Goal: Use online tool/utility: Use online tool/utility

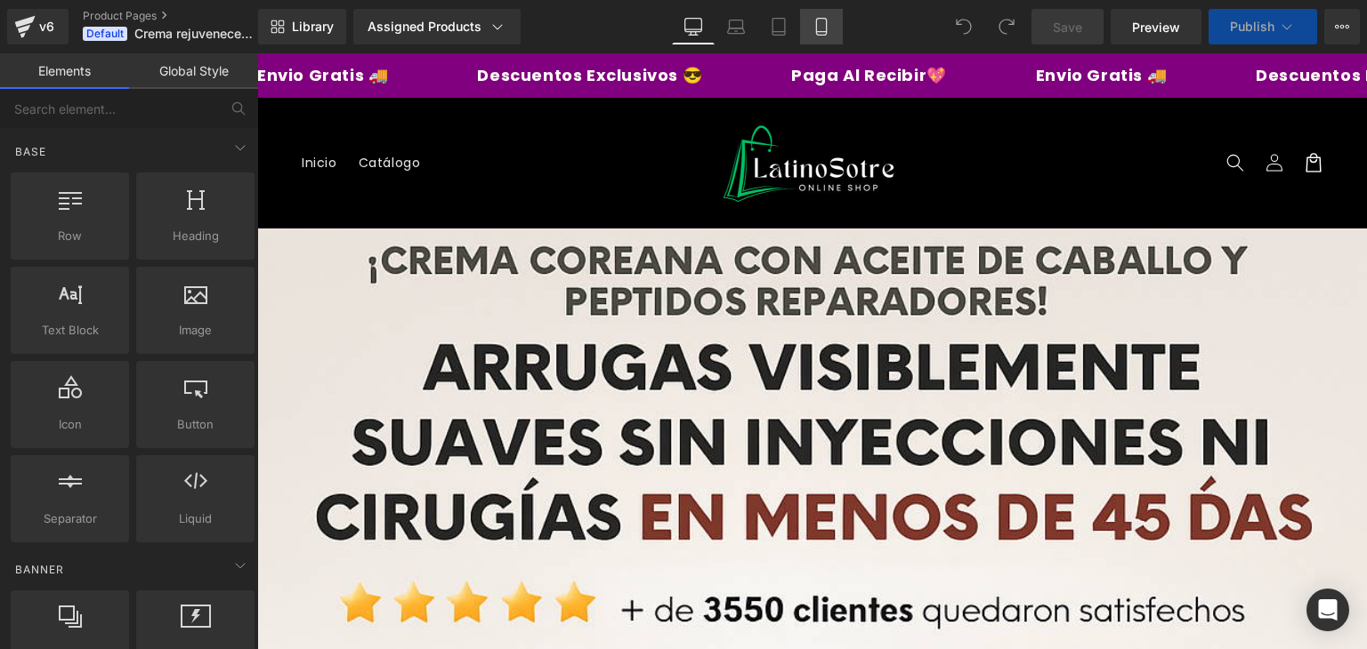
click at [824, 29] on icon at bounding box center [821, 27] width 18 height 18
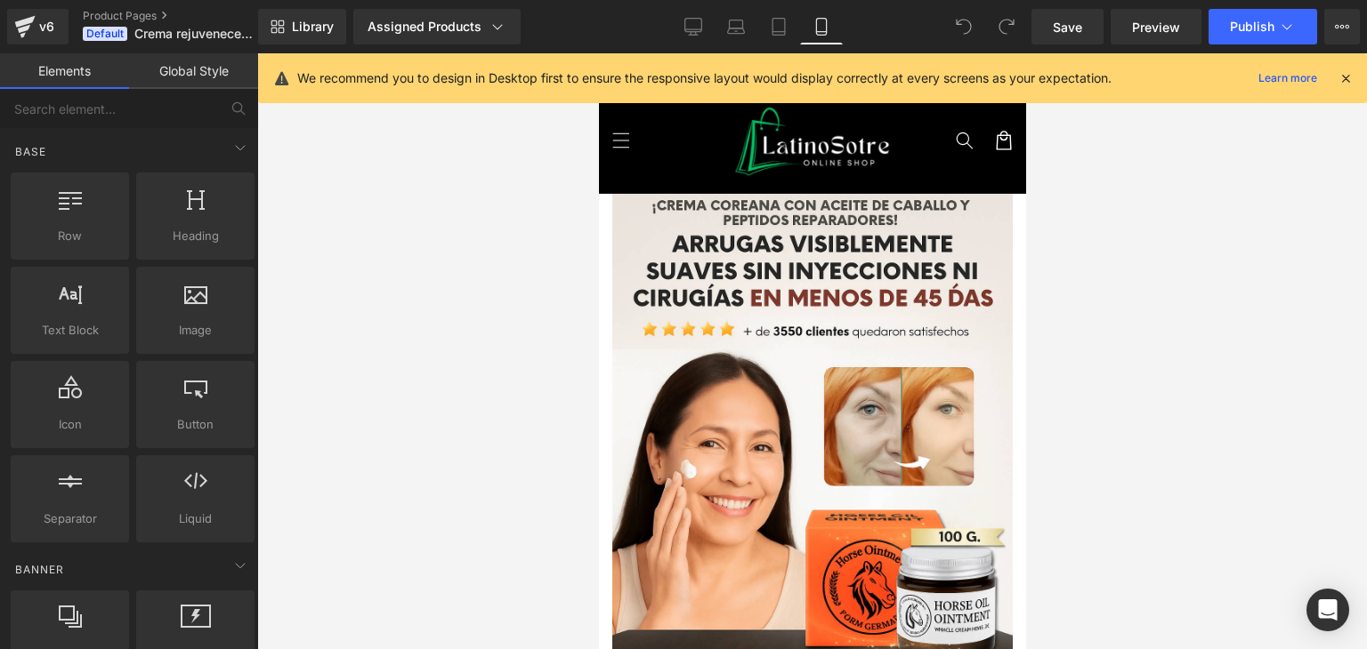
click at [1257, 126] on div at bounding box center [811, 351] width 1109 height 596
click at [1343, 79] on icon at bounding box center [1345, 78] width 16 height 16
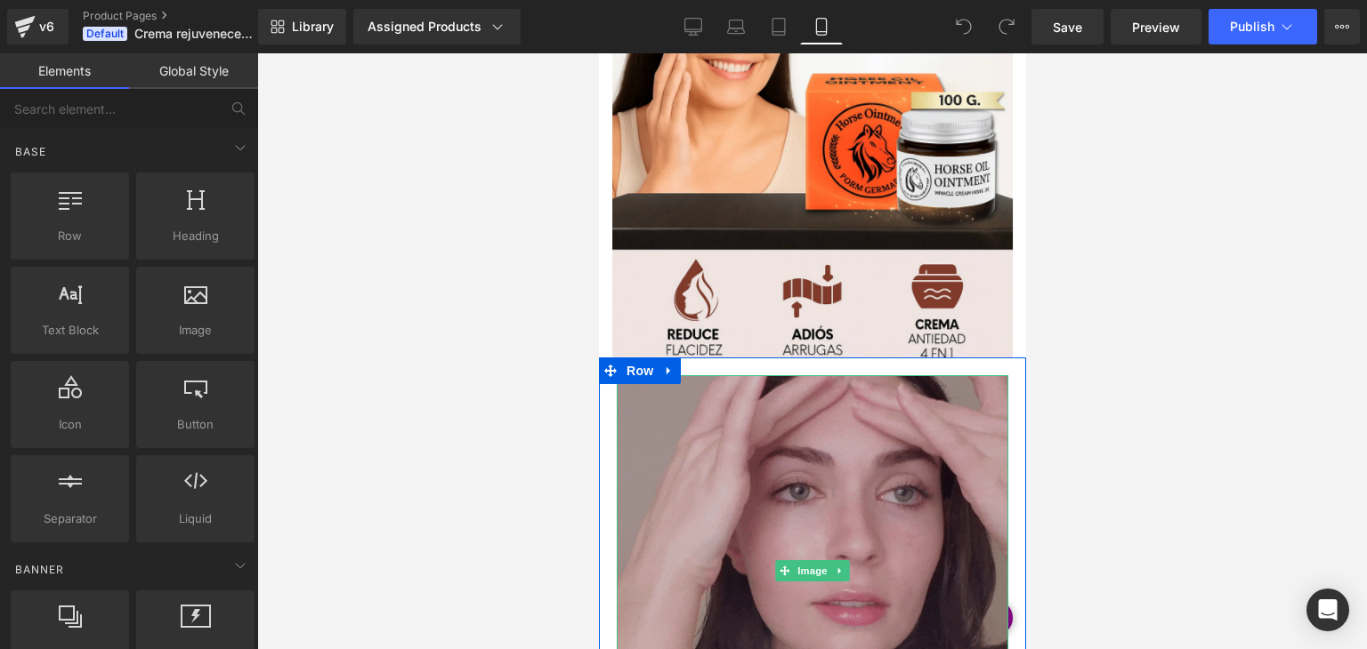
scroll to position [523, 0]
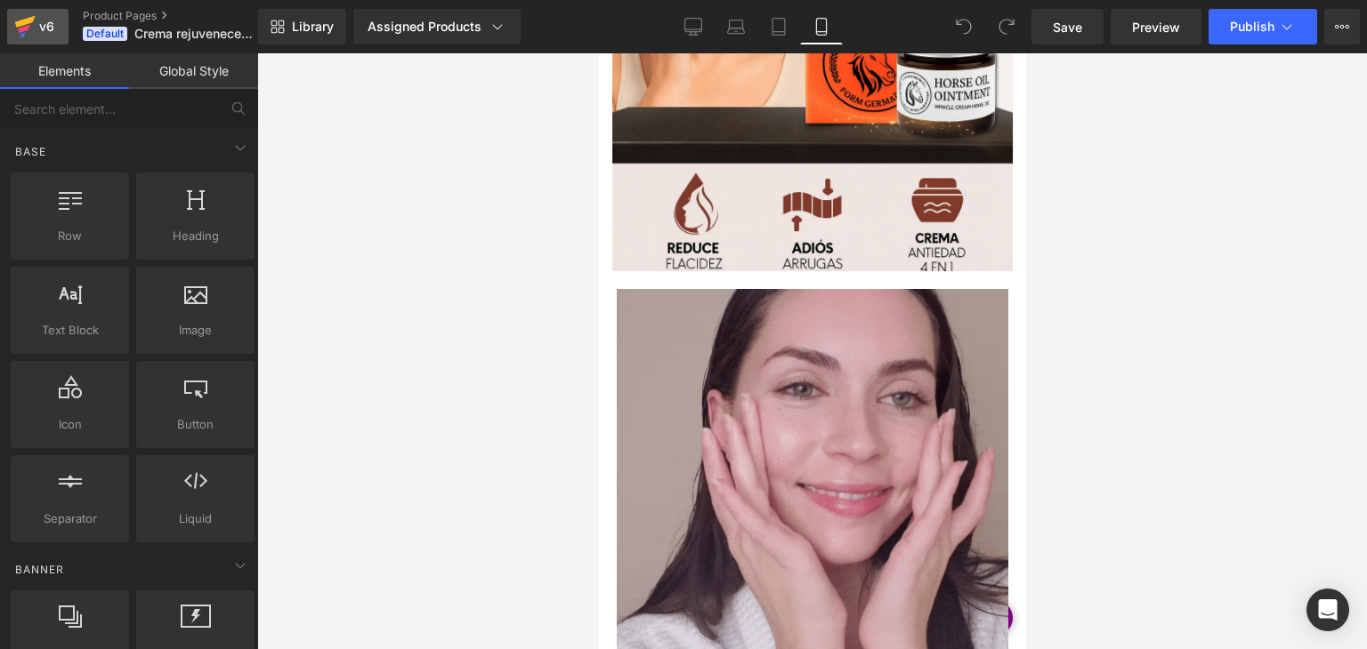
click at [36, 26] on div "v6" at bounding box center [47, 26] width 22 height 23
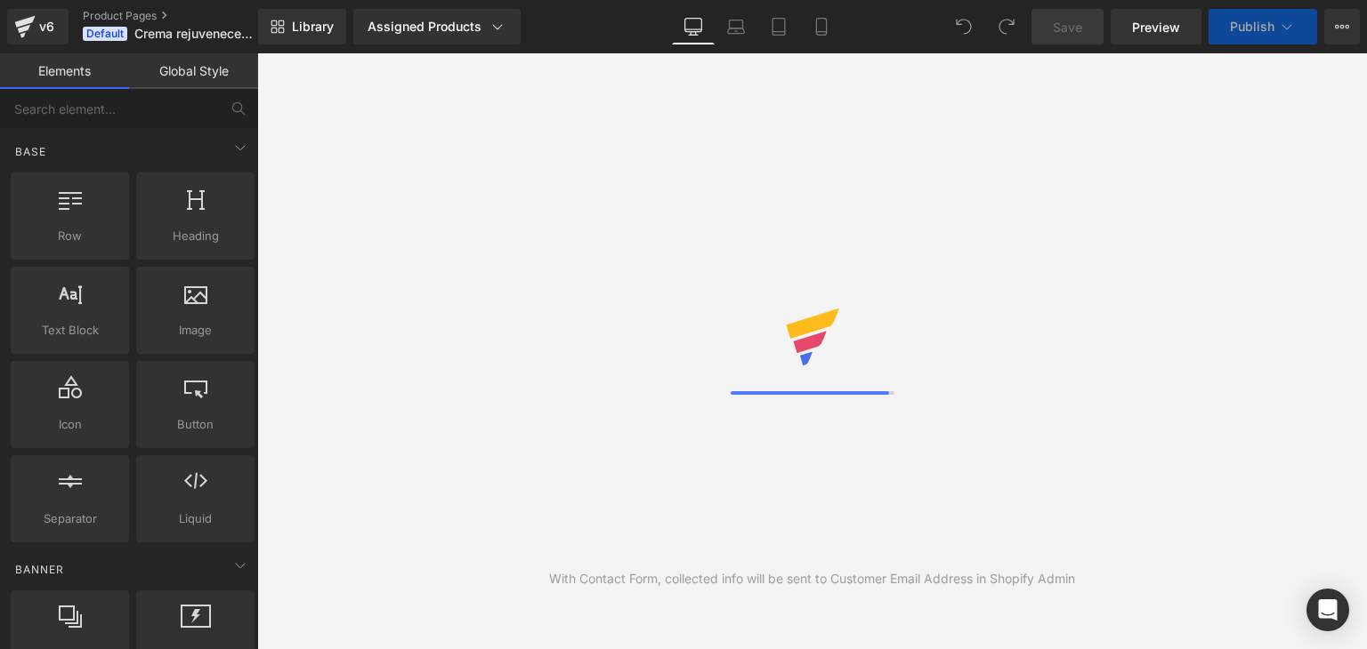
click at [823, 38] on link "Mobile" at bounding box center [821, 27] width 43 height 36
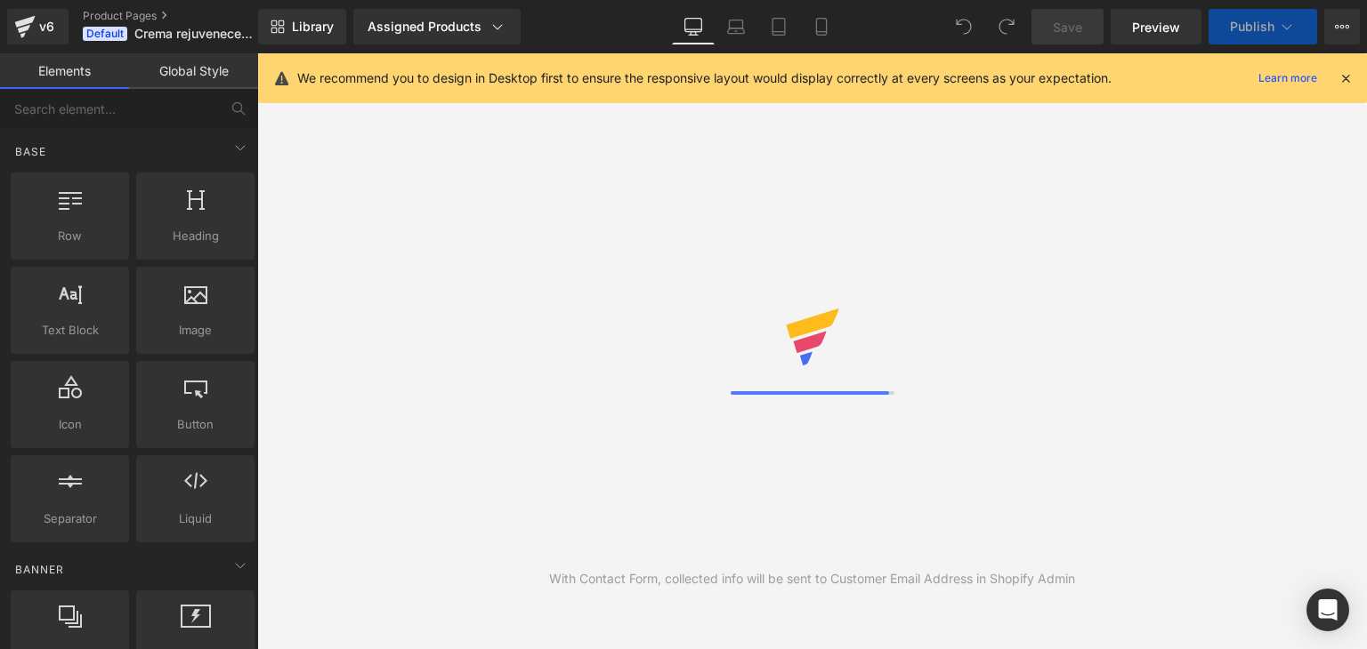
click at [1343, 77] on icon at bounding box center [1345, 78] width 16 height 16
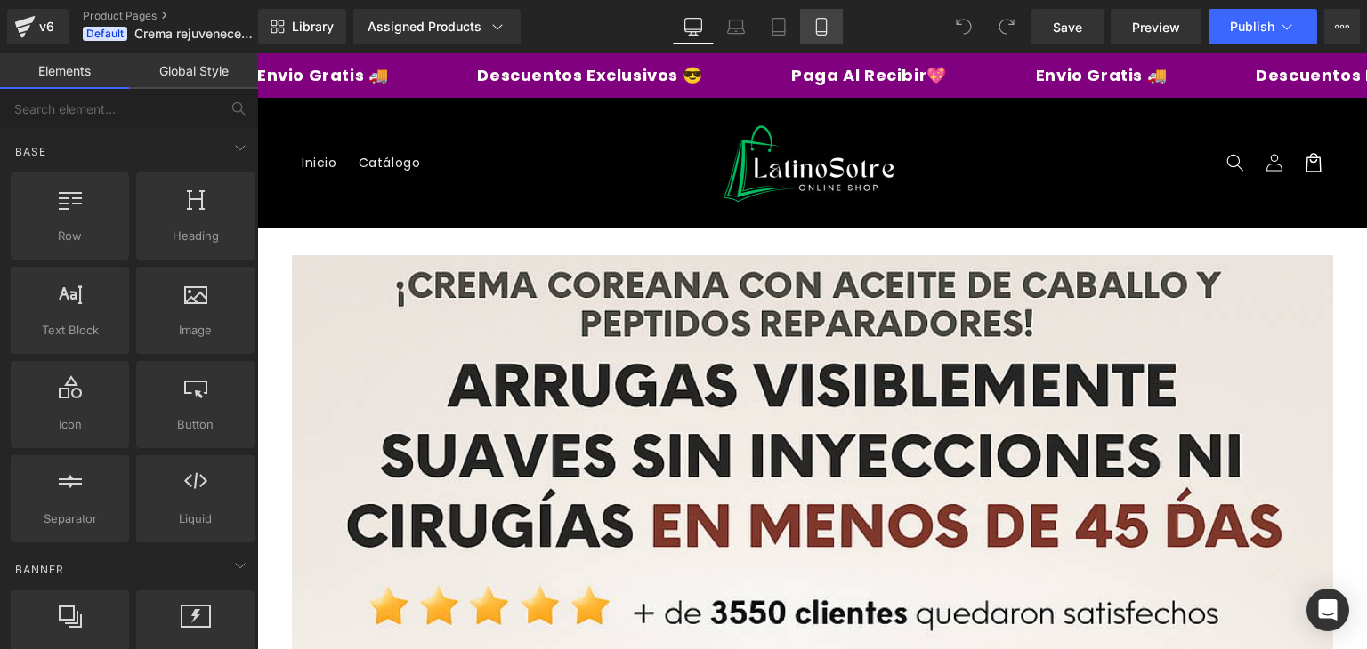
click at [823, 38] on link "Mobile" at bounding box center [821, 27] width 43 height 36
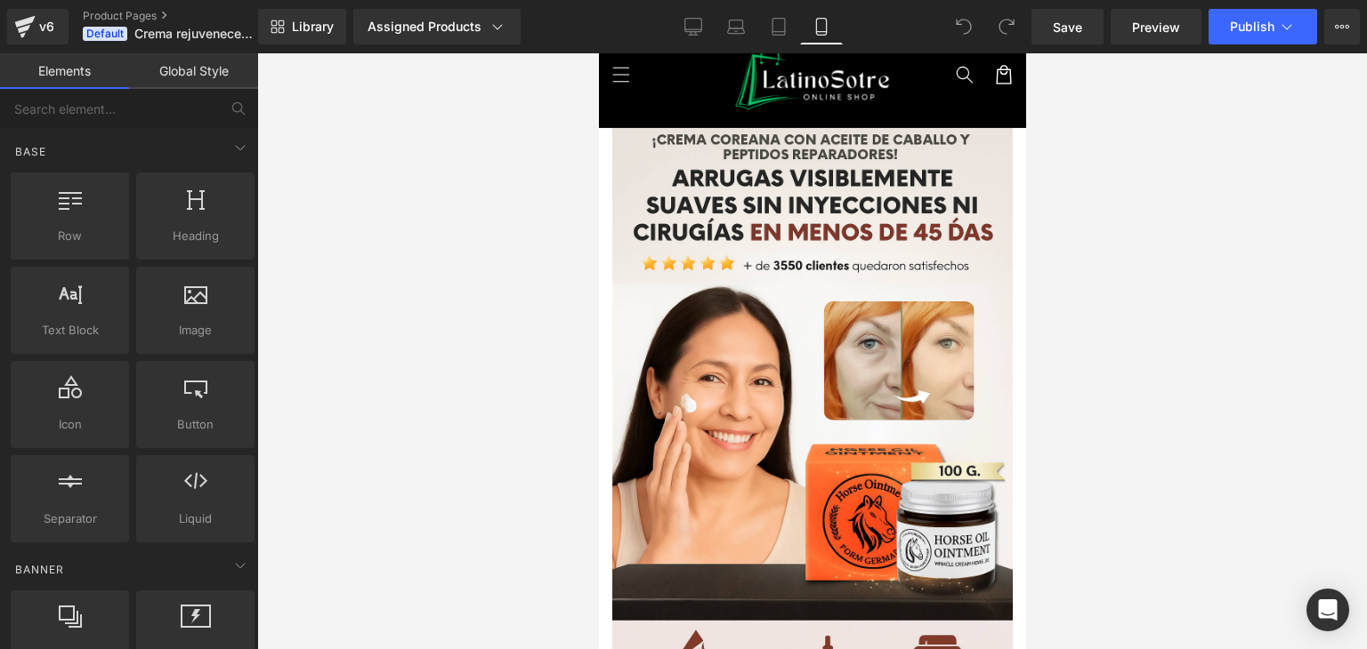
scroll to position [75, 0]
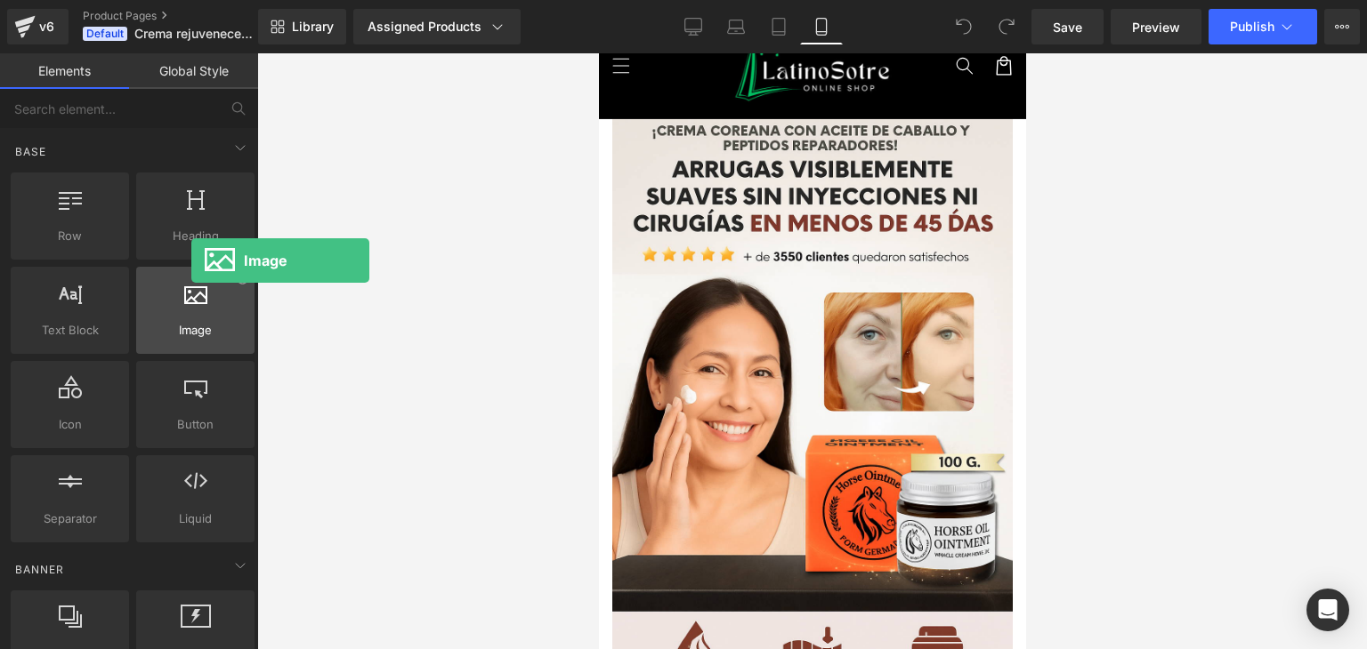
click at [191, 335] on span "Image" at bounding box center [195, 330] width 108 height 19
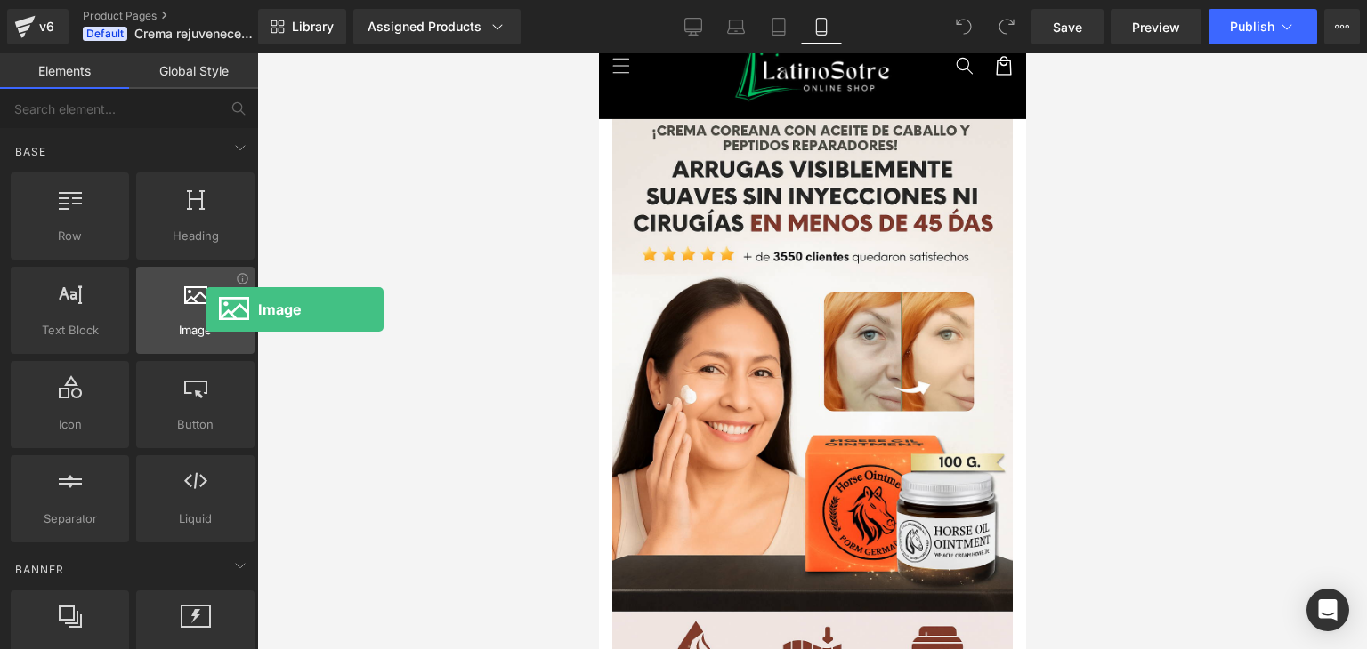
click at [206, 310] on div at bounding box center [195, 301] width 108 height 40
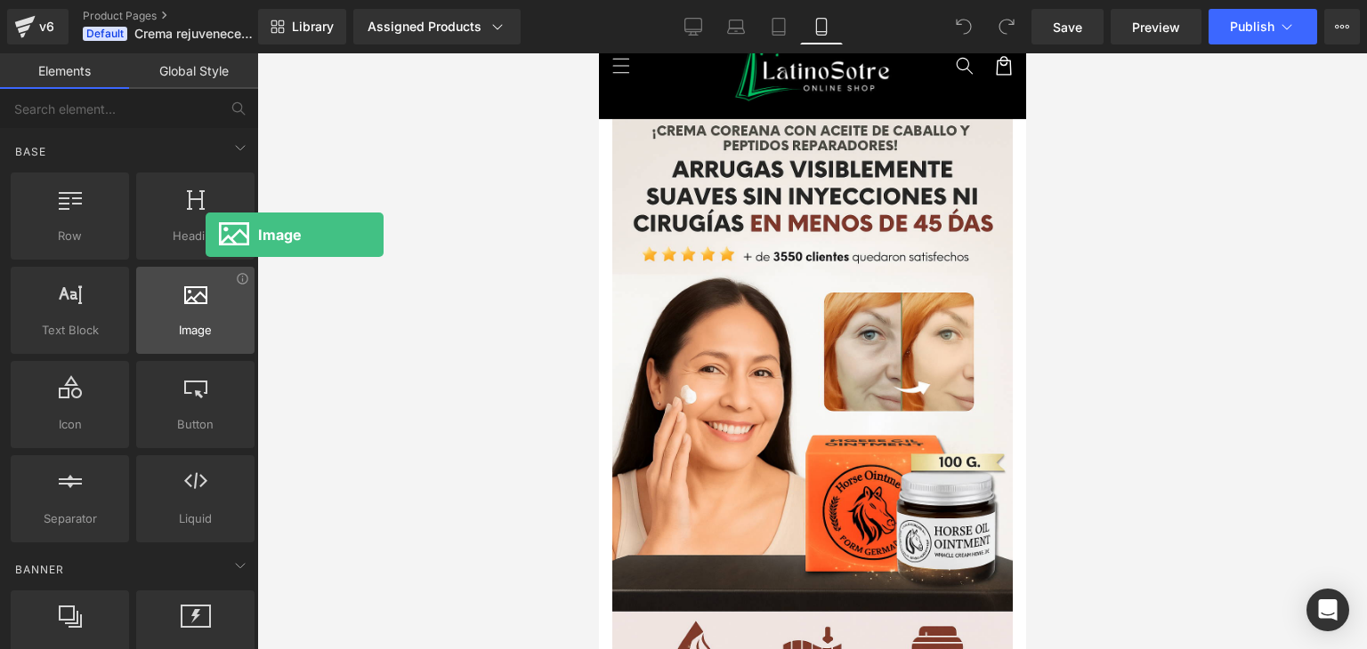
click at [206, 310] on div at bounding box center [195, 301] width 108 height 40
